Goal: Task Accomplishment & Management: Use online tool/utility

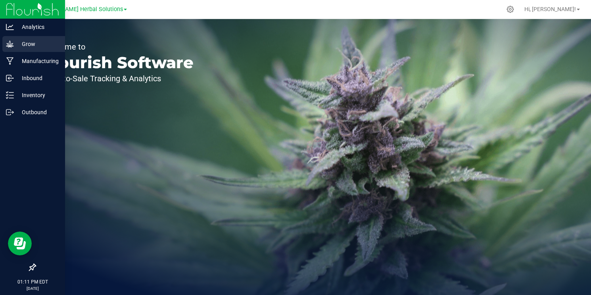
click at [38, 46] on p "Grow" at bounding box center [38, 44] width 48 height 10
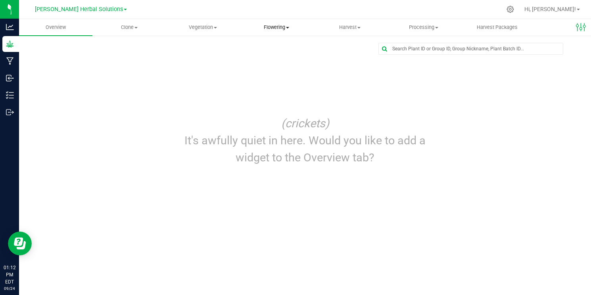
click at [288, 26] on span "Flowering" at bounding box center [276, 27] width 73 height 7
click at [283, 57] on span "Flowering groups" at bounding box center [272, 57] width 66 height 7
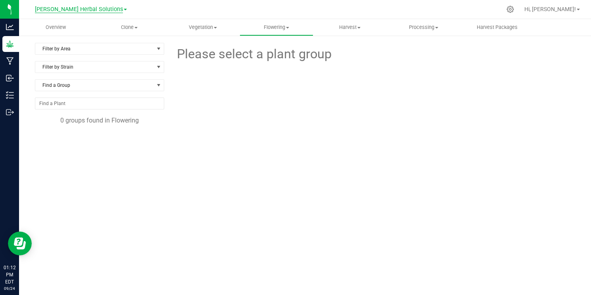
click at [105, 7] on span "[PERSON_NAME] Herbal Solutions" at bounding box center [79, 9] width 88 height 7
click at [80, 39] on link "Whitehall" at bounding box center [81, 38] width 116 height 11
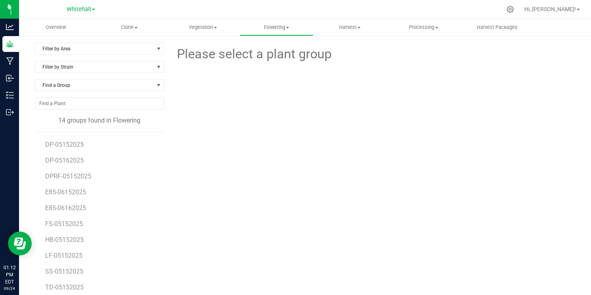
scroll to position [30, 0]
click at [61, 286] on span "TD-05152025" at bounding box center [64, 288] width 39 height 8
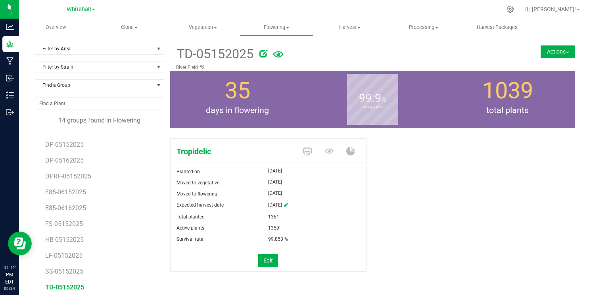
click at [567, 52] on img at bounding box center [566, 53] width 3 height 2
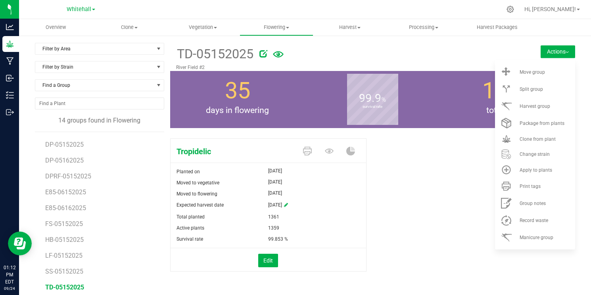
click at [565, 53] on button "Actions" at bounding box center [557, 51] width 34 height 13
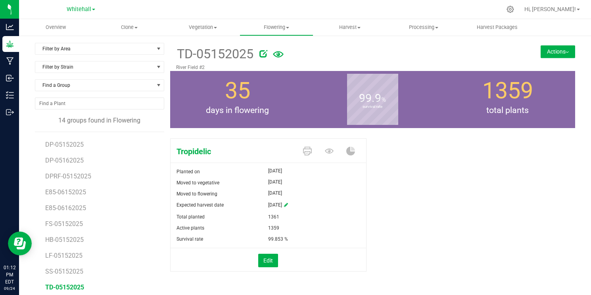
click at [280, 56] on icon at bounding box center [278, 54] width 11 height 6
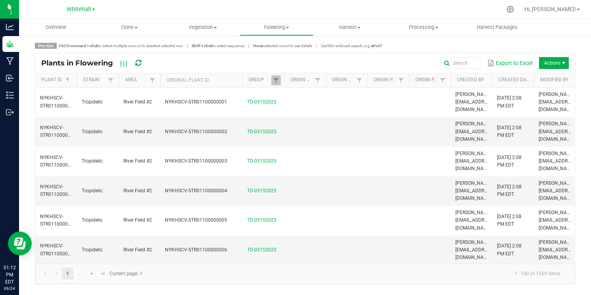
click at [241, 78] on span at bounding box center [241, 142] width 2 height 138
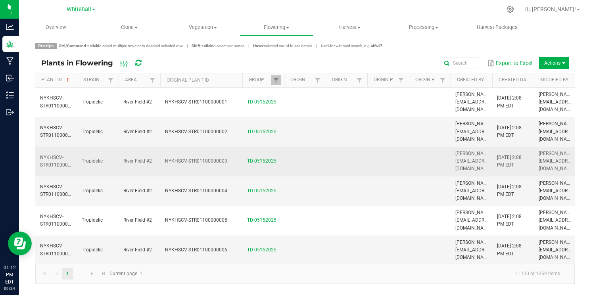
scroll to position [21, 0]
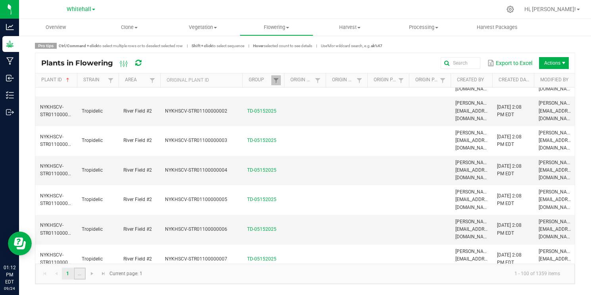
click at [82, 274] on link "..." at bounding box center [79, 274] width 11 height 12
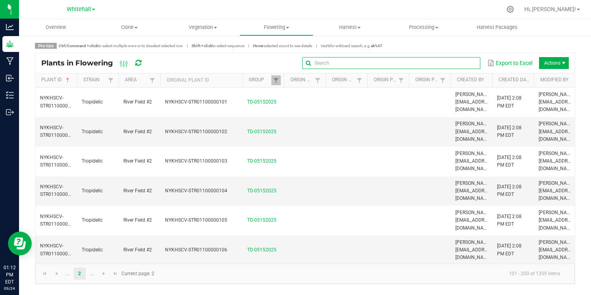
click at [461, 63] on input "text" at bounding box center [391, 63] width 178 height 12
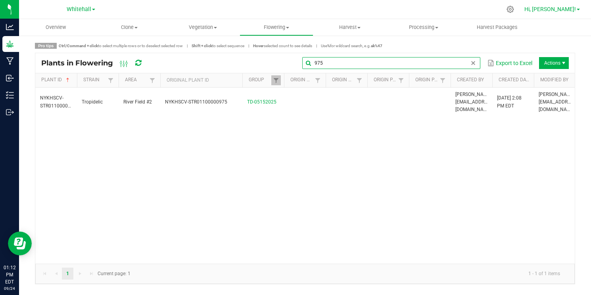
type input "975"
click at [563, 8] on span "Hi, [PERSON_NAME]!" at bounding box center [550, 9] width 52 height 6
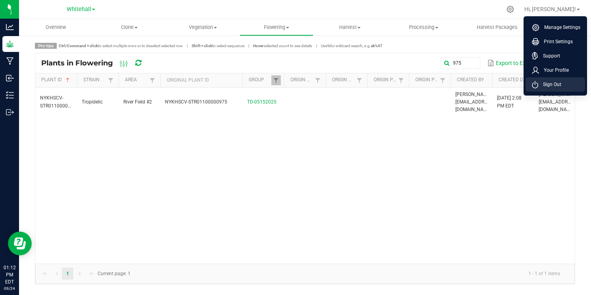
click at [555, 83] on span "Sign Out" at bounding box center [549, 84] width 23 height 8
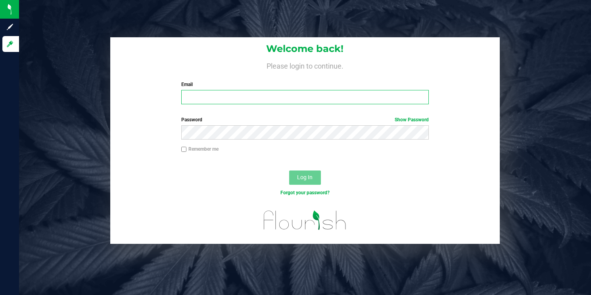
type input "[PERSON_NAME][EMAIL_ADDRESS][DOMAIN_NAME]"
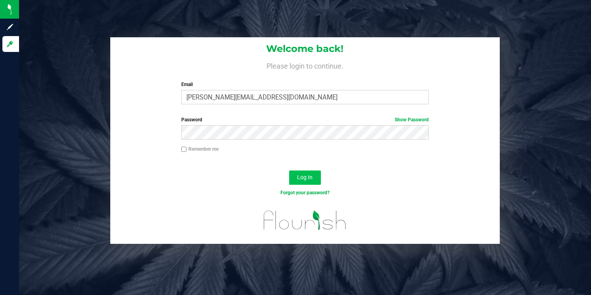
click at [312, 171] on button "Log In" at bounding box center [305, 177] width 32 height 14
